Goal: Task Accomplishment & Management: Use online tool/utility

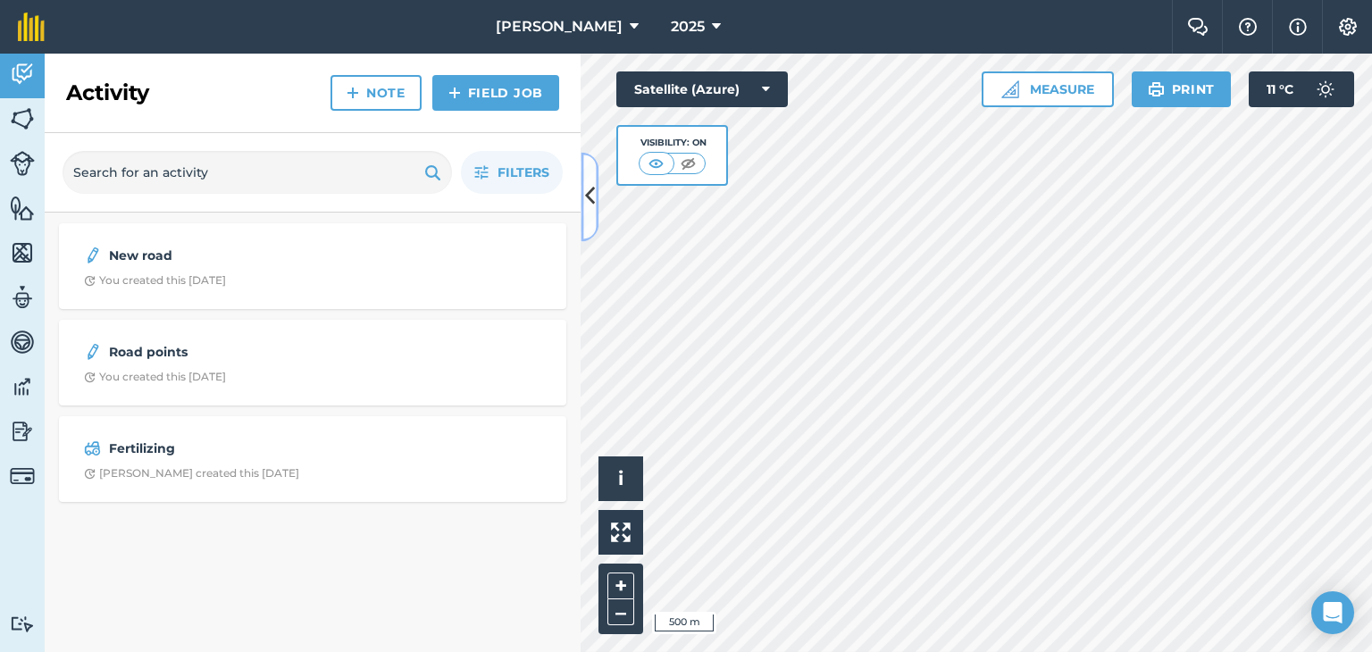
click at [593, 189] on icon at bounding box center [590, 196] width 10 height 31
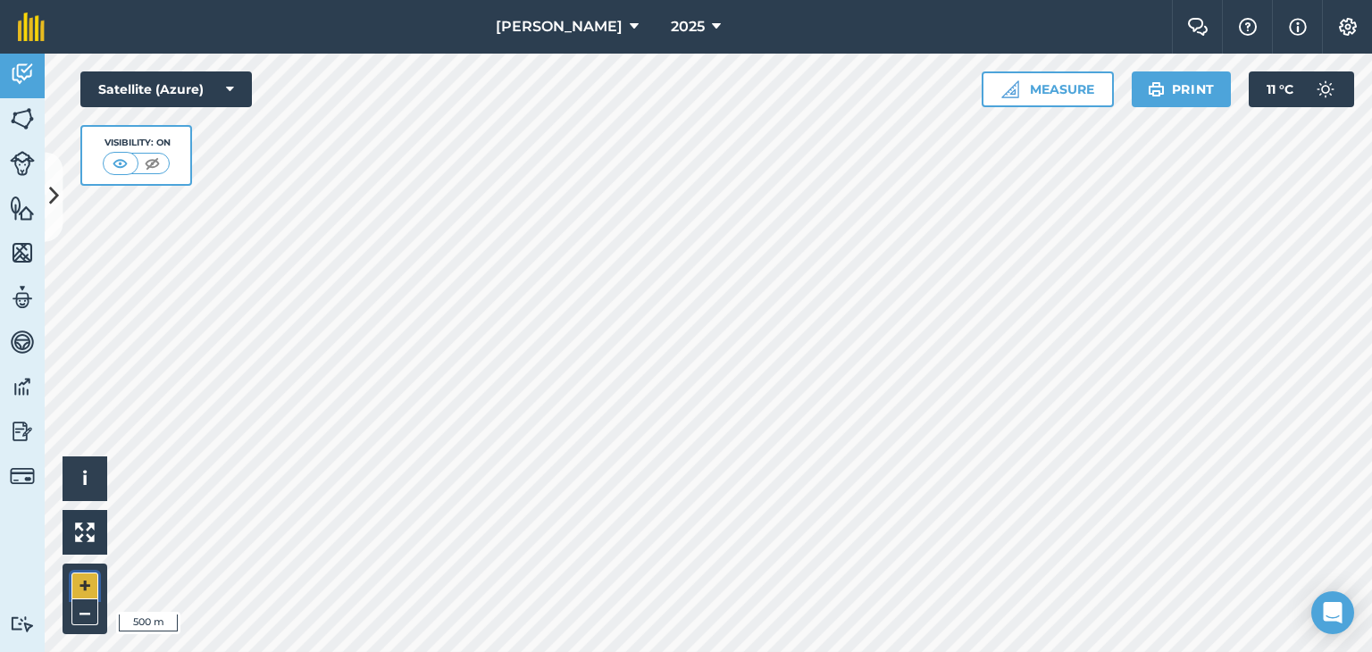
click at [91, 581] on button "+" at bounding box center [84, 586] width 27 height 27
click at [588, 651] on html "[PERSON_NAME] 2025 Farm Chat Help Info Settings [PERSON_NAME] - 2025 Reproduced…" at bounding box center [686, 326] width 1372 height 652
click at [1371, 651] on html "[PERSON_NAME] 2025 Farm Chat Help Info Settings [PERSON_NAME] - 2025 Reproduced…" at bounding box center [686, 326] width 1372 height 652
click at [941, 651] on html "[PERSON_NAME] 2025 Farm Chat Help Info Settings [PERSON_NAME] - 2025 Reproduced…" at bounding box center [686, 326] width 1372 height 652
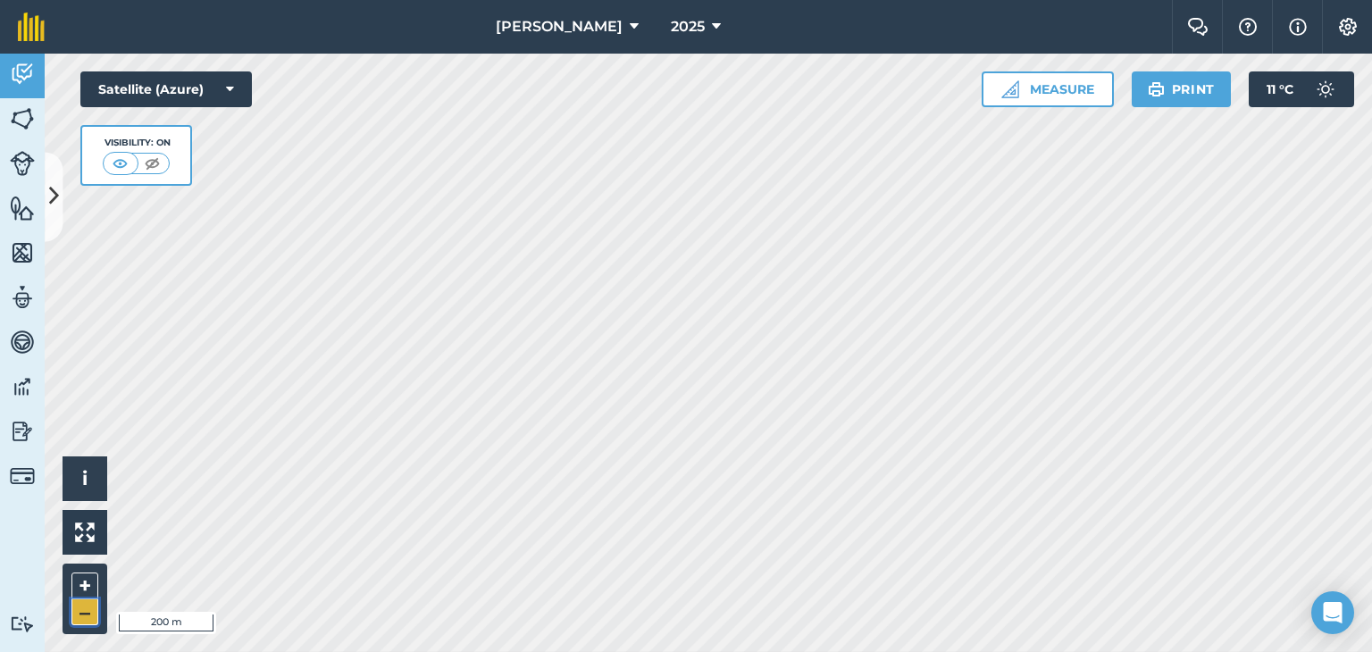
click at [74, 599] on button "–" at bounding box center [84, 612] width 27 height 26
click at [76, 601] on button "–" at bounding box center [84, 612] width 27 height 26
click at [79, 584] on button "+" at bounding box center [84, 586] width 27 height 27
click at [85, 587] on button "+" at bounding box center [84, 586] width 27 height 27
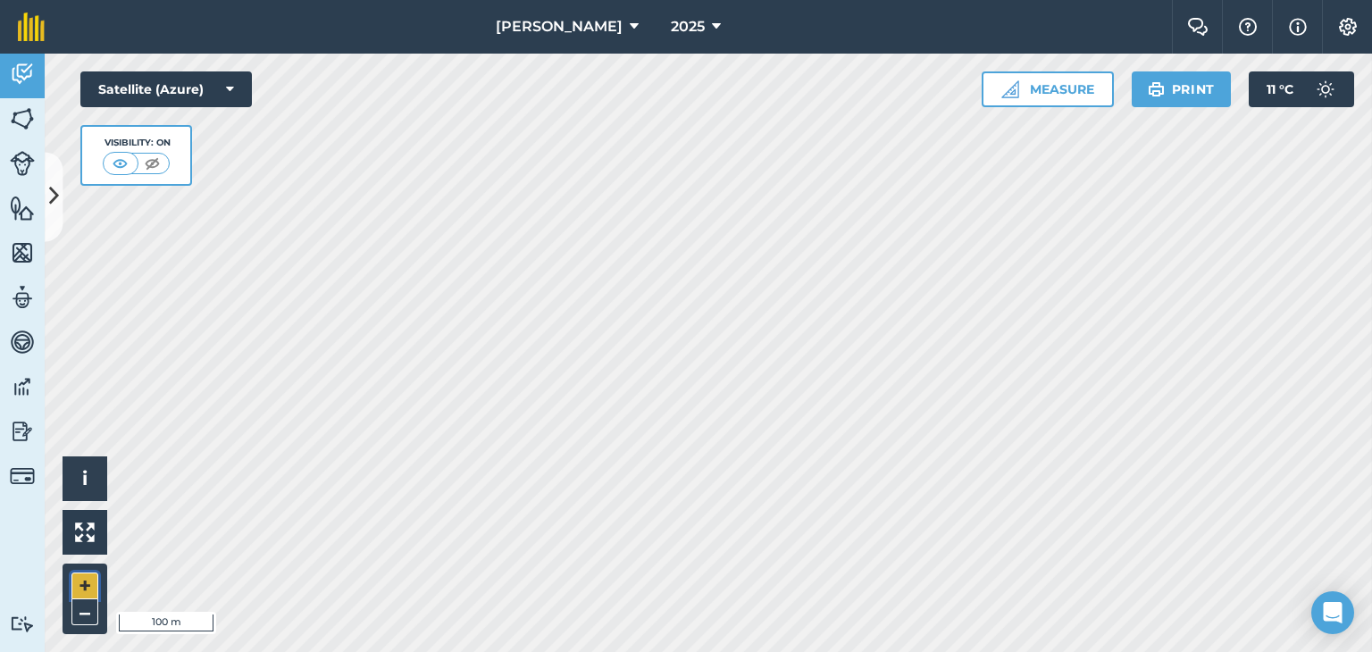
click at [88, 584] on button "+" at bounding box center [84, 586] width 27 height 27
click at [84, 604] on button "–" at bounding box center [84, 612] width 27 height 26
click at [84, 586] on button "+" at bounding box center [84, 586] width 27 height 27
click at [493, 651] on html "[PERSON_NAME] 2025 Farm Chat Help Info Settings [PERSON_NAME] - 2025 Reproduced…" at bounding box center [686, 326] width 1372 height 652
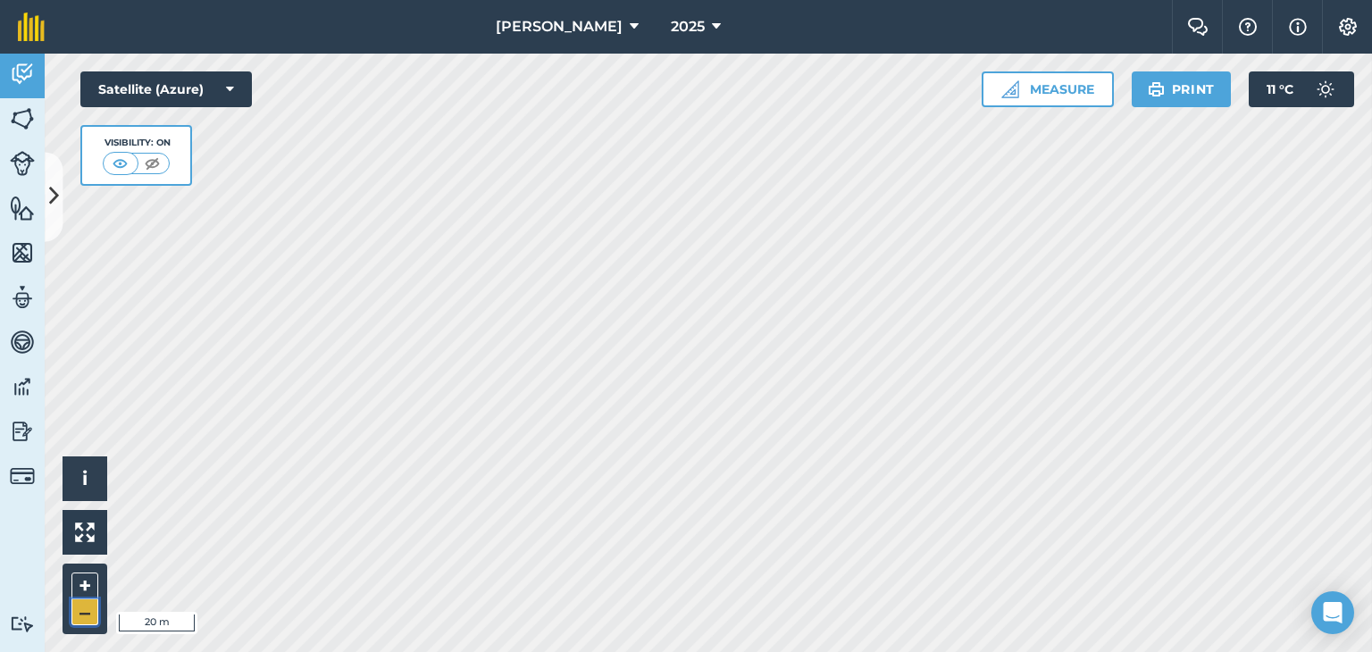
click at [80, 601] on button "–" at bounding box center [84, 612] width 27 height 26
click at [86, 575] on button "+" at bounding box center [84, 586] width 27 height 27
click at [832, 651] on html "[PERSON_NAME] 2025 Farm Chat Help Info Settings [PERSON_NAME] - 2025 Reproduced…" at bounding box center [686, 326] width 1372 height 652
click at [823, 651] on html "[PERSON_NAME] 2025 Farm Chat Help Info Settings [PERSON_NAME] - 2025 Reproduced…" at bounding box center [686, 326] width 1372 height 652
click at [86, 615] on button "–" at bounding box center [84, 612] width 27 height 26
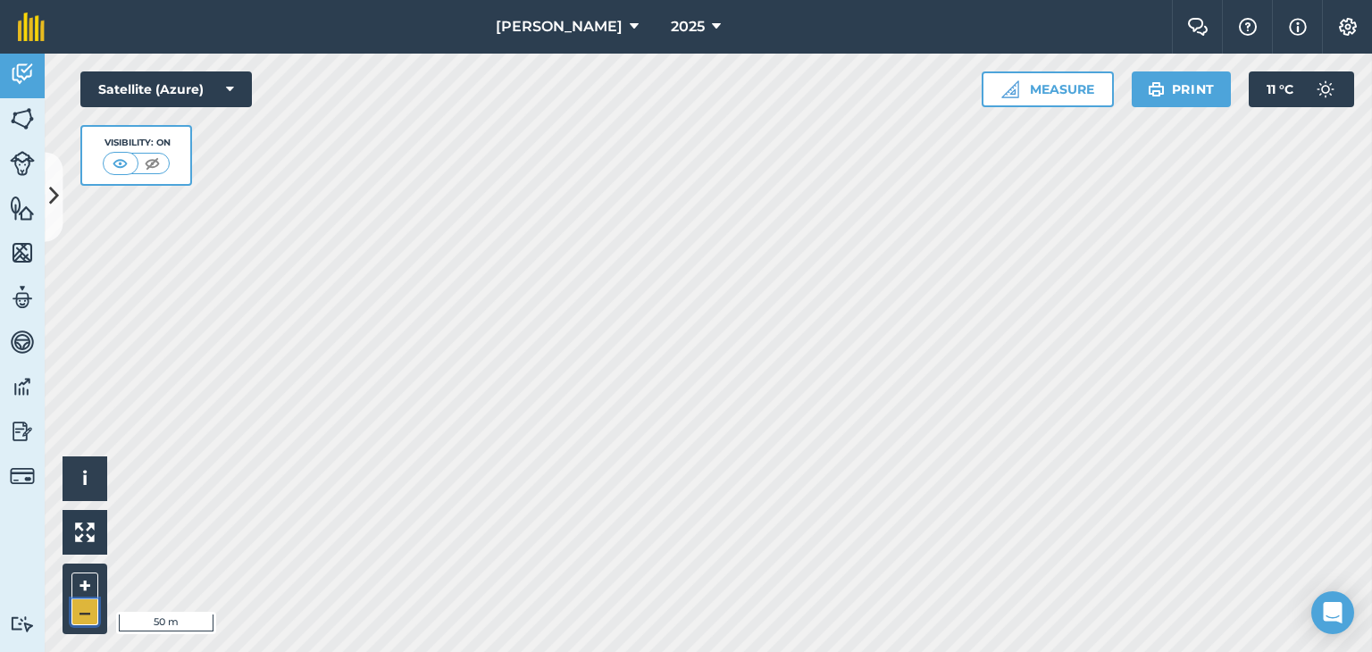
click at [86, 615] on button "–" at bounding box center [84, 612] width 27 height 26
